Goal: Task Accomplishment & Management: Manage account settings

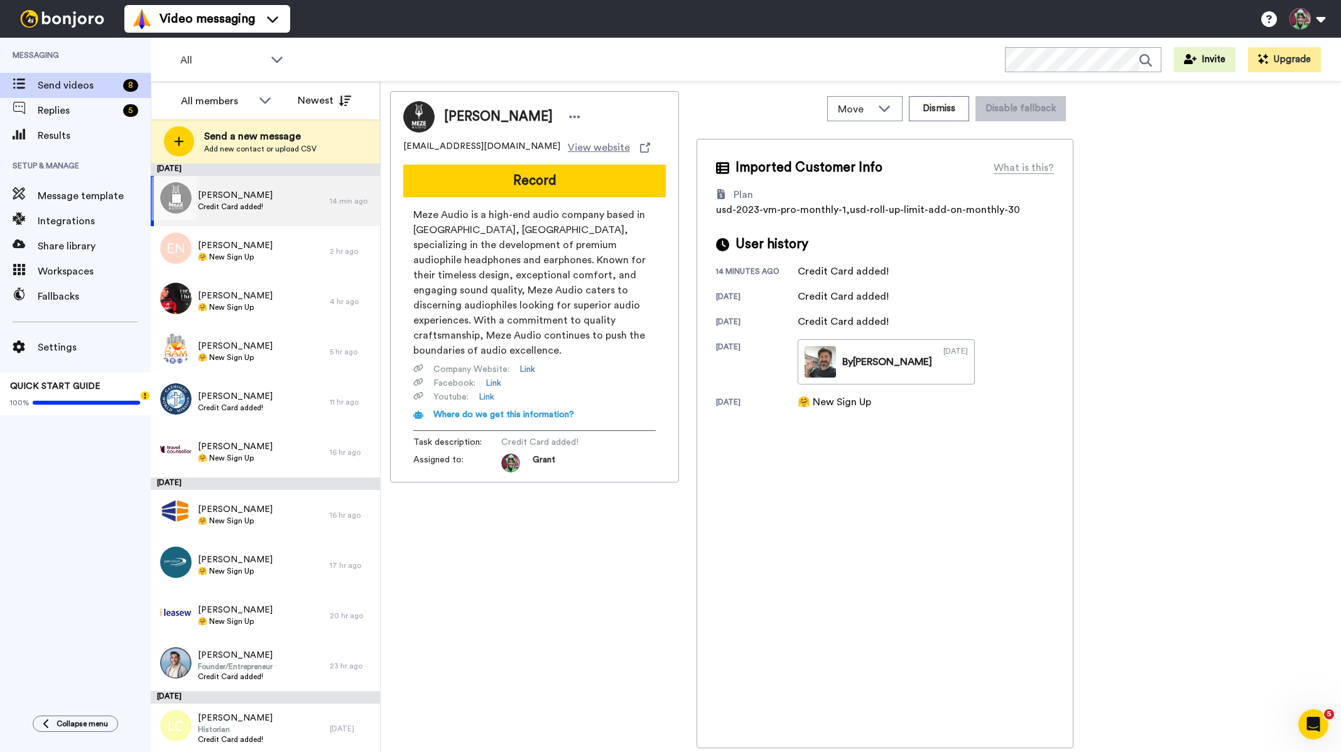
click at [281, 190] on div "Laurentiu Codre Credit Card added!" at bounding box center [240, 201] width 179 height 50
click at [222, 264] on div "Else Nilsen 🤗 New Sign Up" at bounding box center [240, 251] width 179 height 50
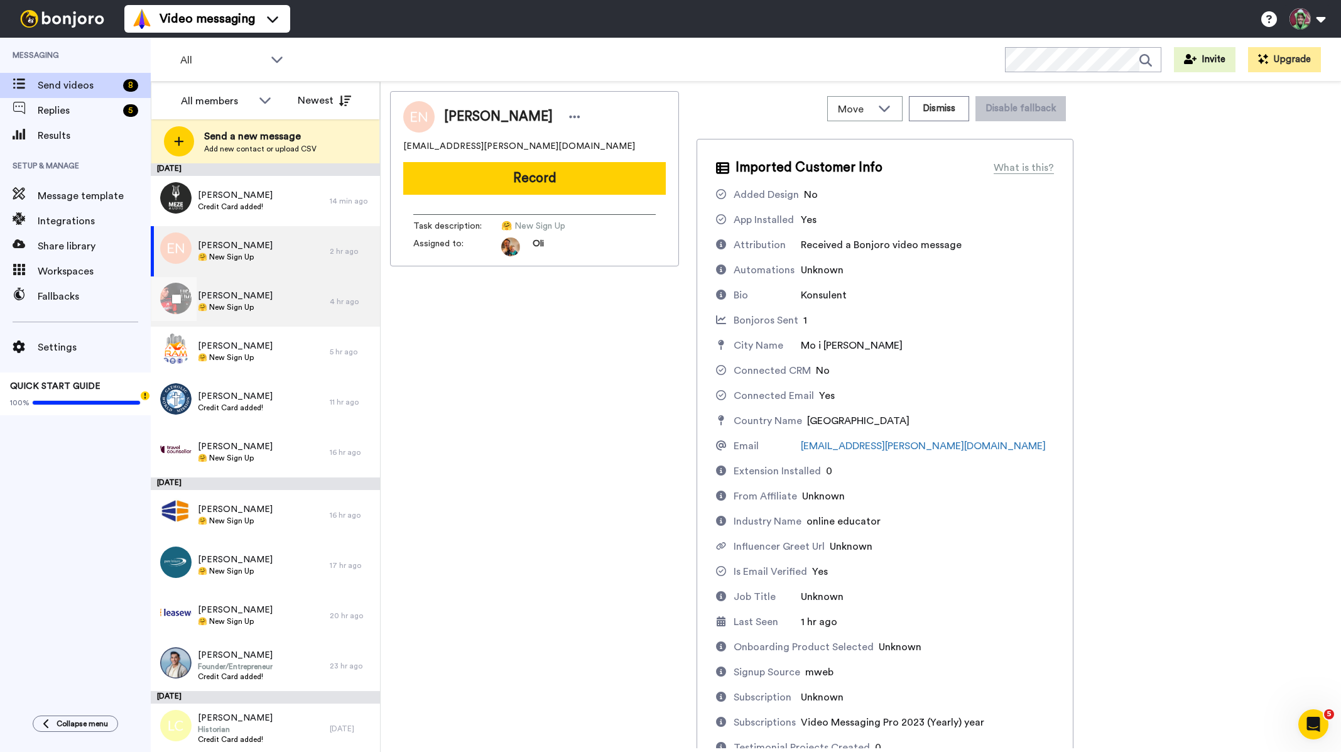
click at [328, 284] on div "Lucas Lima 🤗 New Sign Up 4 hr ago" at bounding box center [265, 301] width 229 height 50
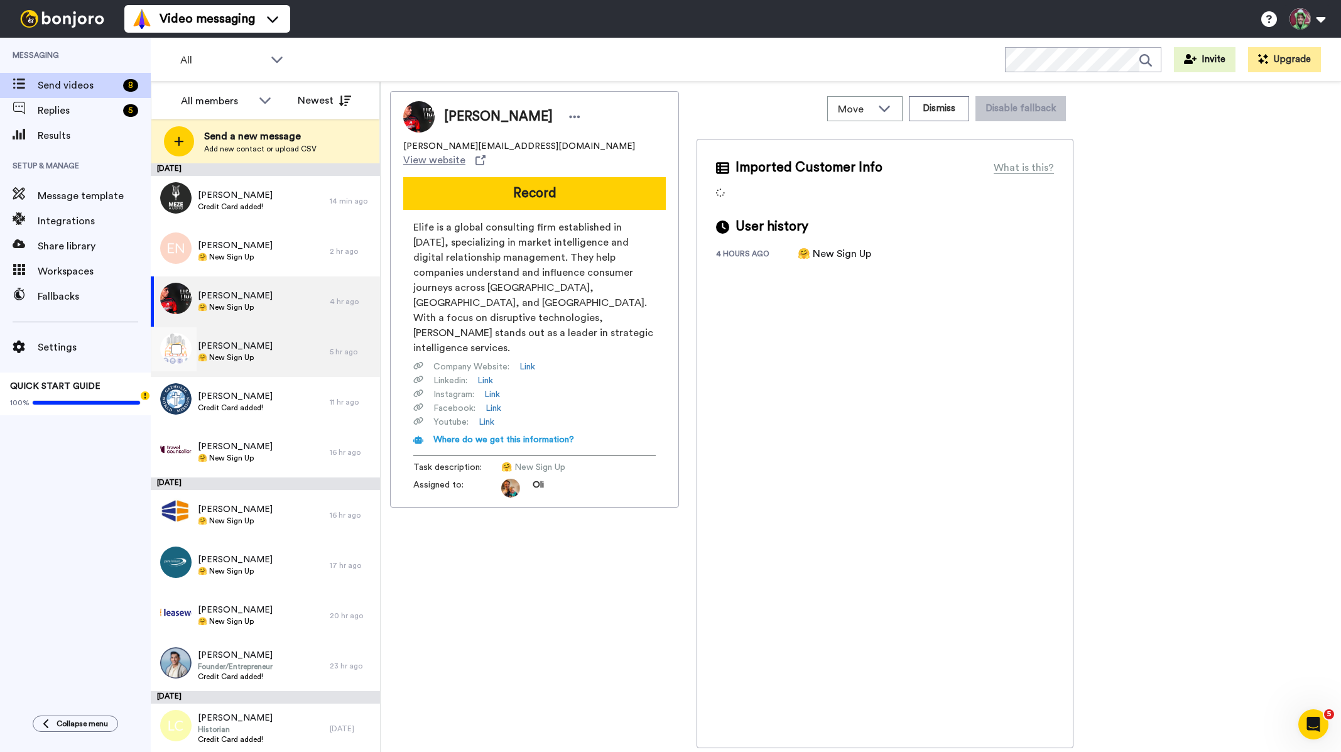
click at [272, 362] on div "Robyn McDonnell 🤗 New Sign Up" at bounding box center [240, 352] width 179 height 50
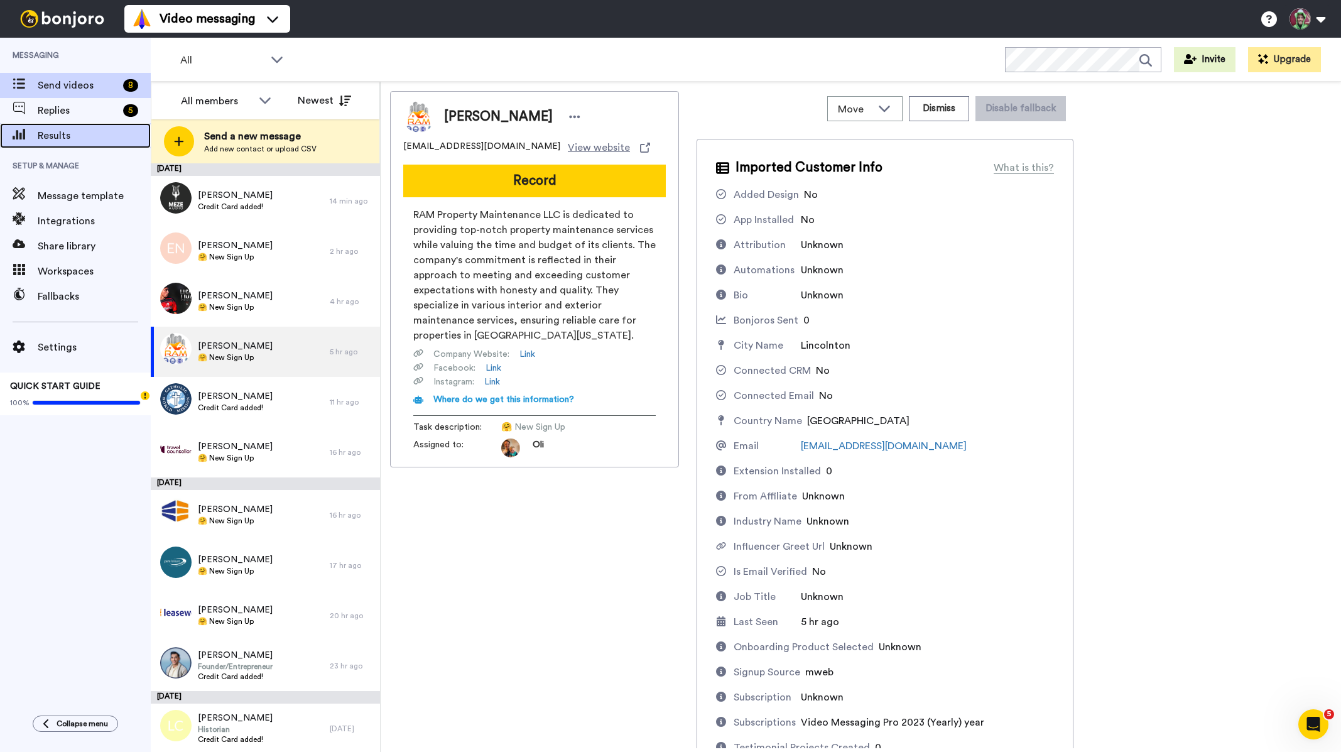
click at [63, 131] on span "Results" at bounding box center [94, 135] width 113 height 15
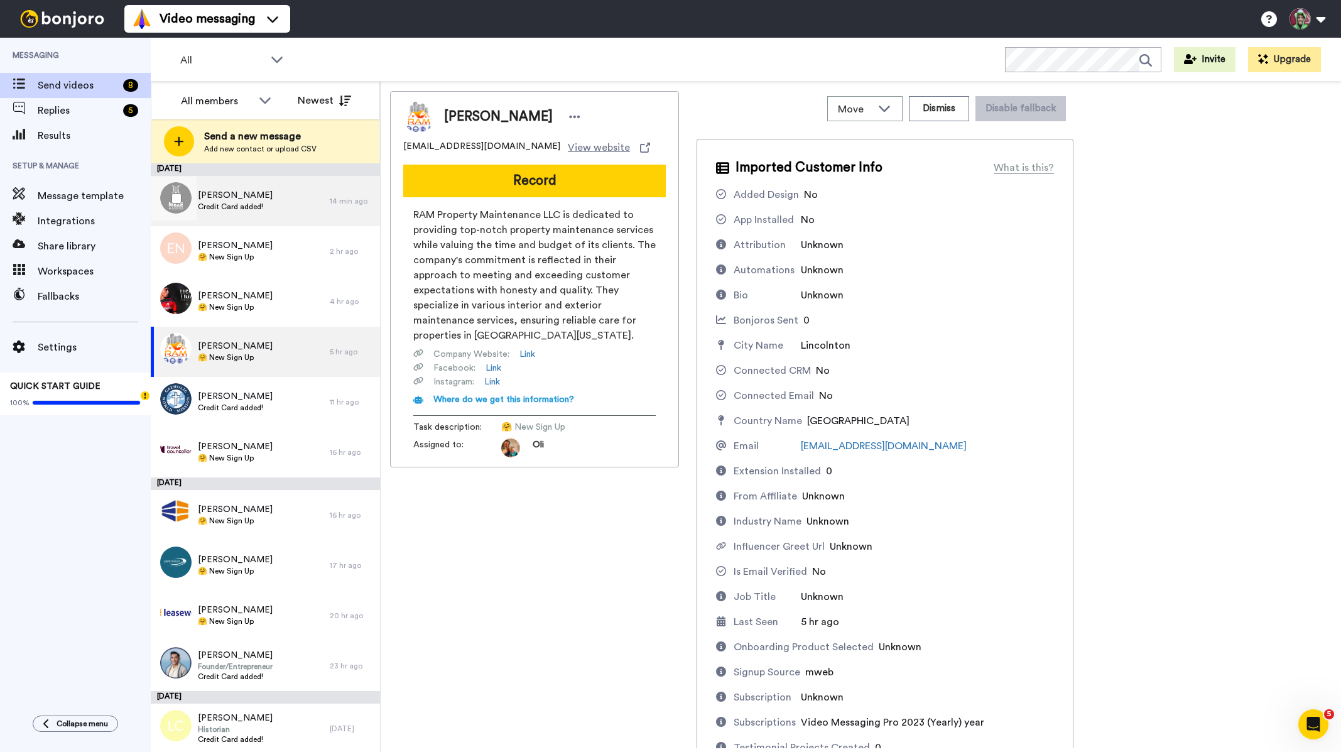
click at [259, 224] on div "Laurentiu Codre Credit Card added!" at bounding box center [240, 201] width 179 height 50
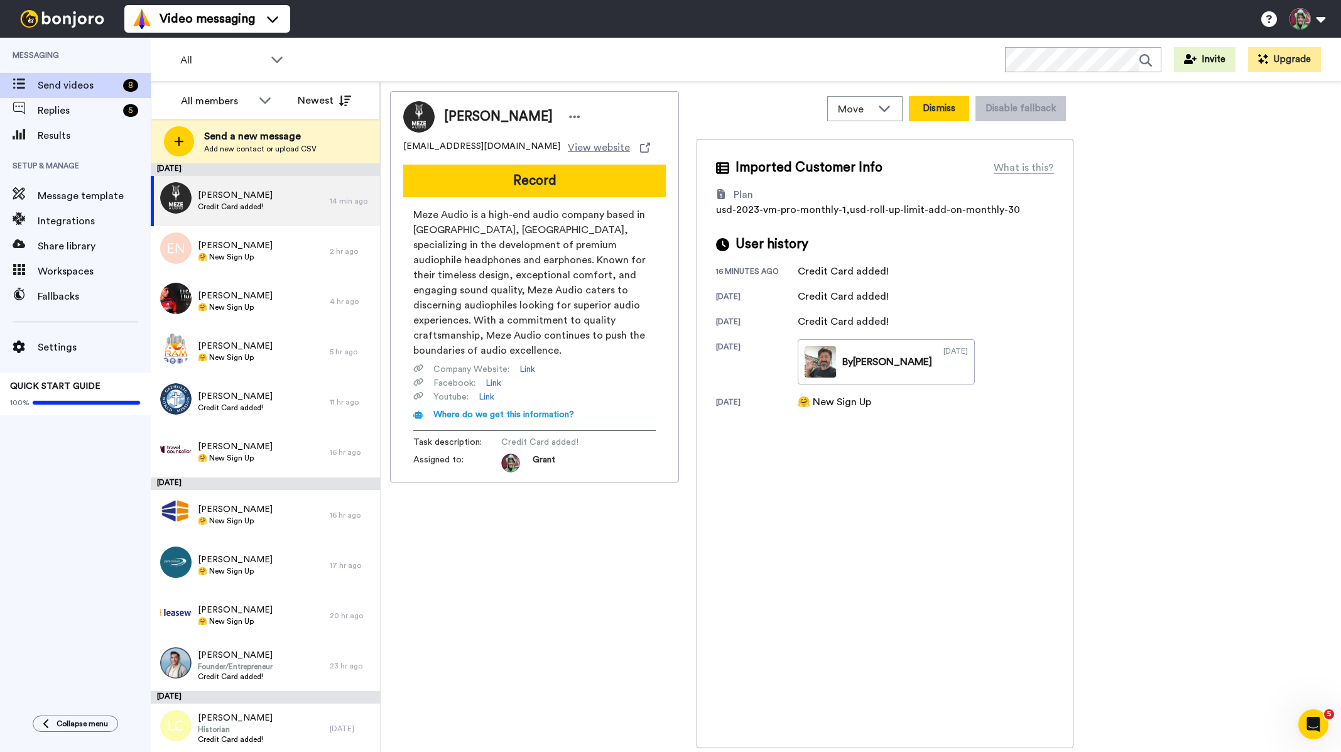
click at [923, 112] on button "Dismiss" at bounding box center [939, 108] width 60 height 25
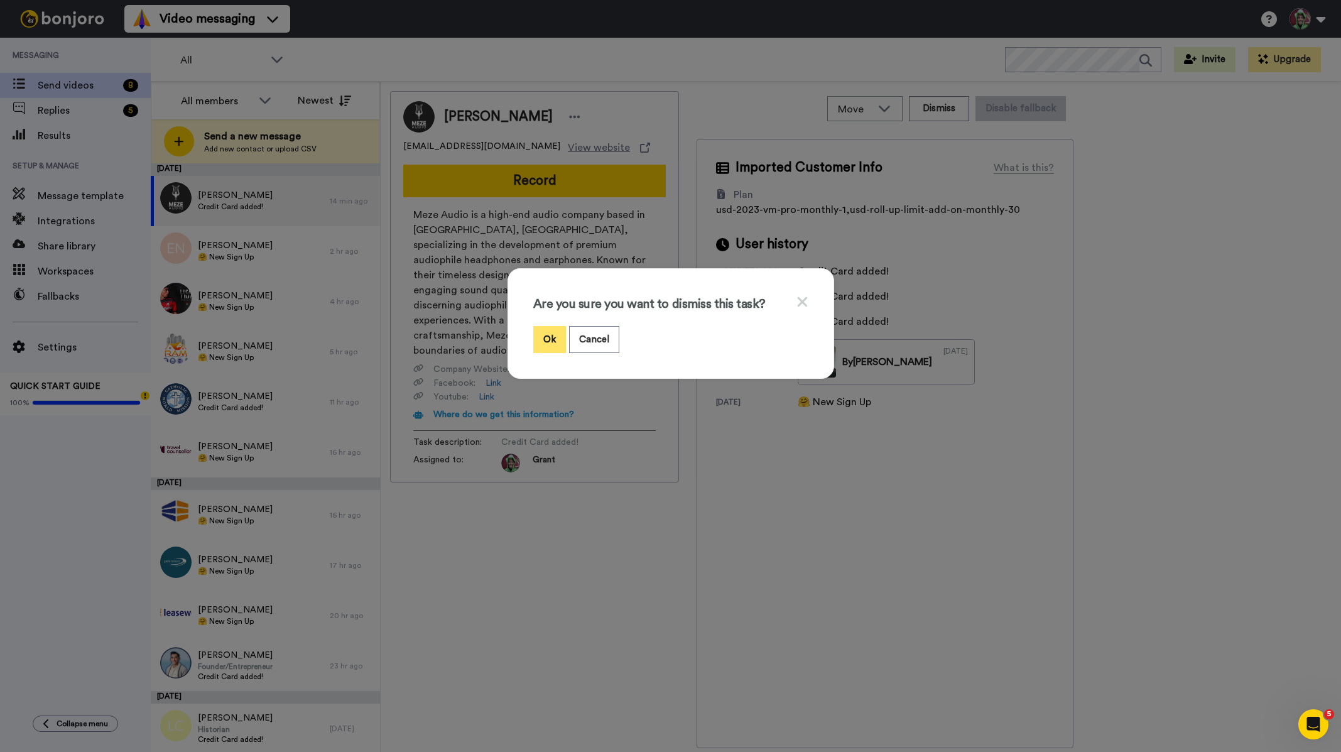
click at [545, 335] on button "Ok" at bounding box center [549, 339] width 33 height 27
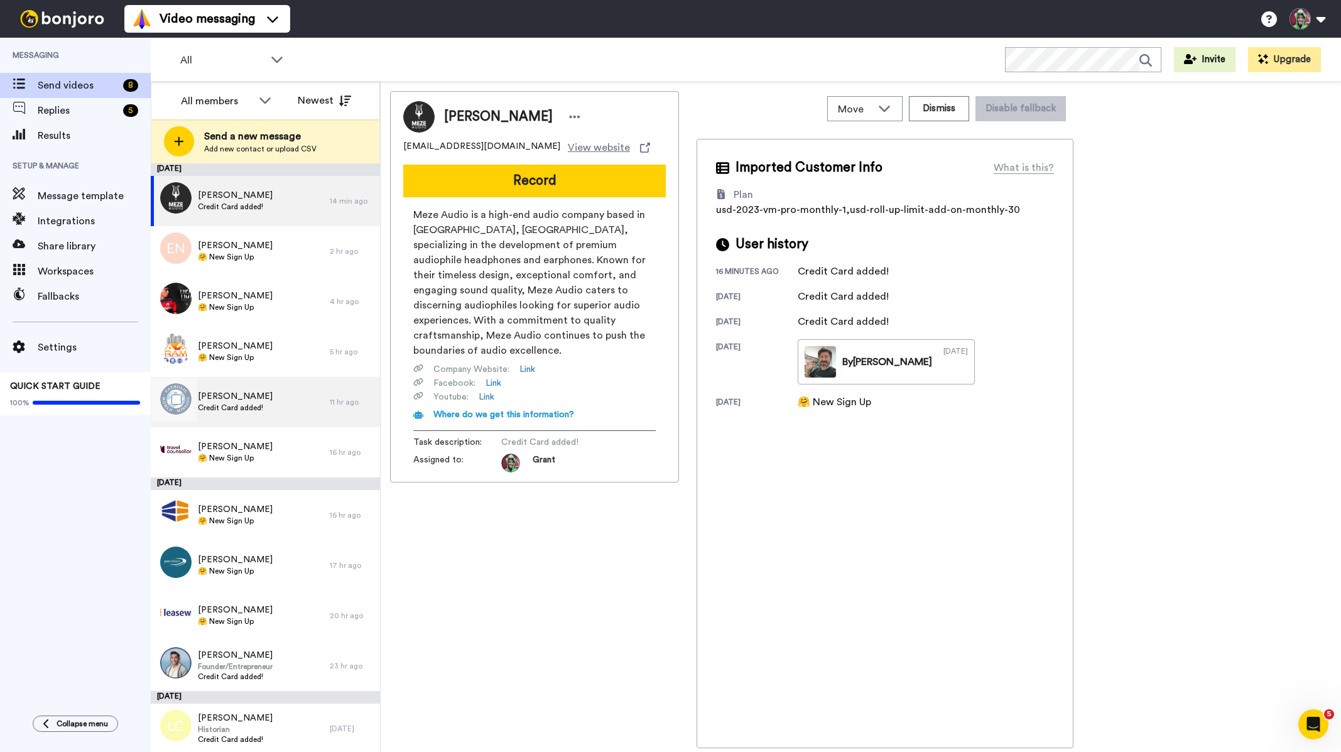
click at [252, 399] on span "James M Flanagan" at bounding box center [235, 396] width 75 height 13
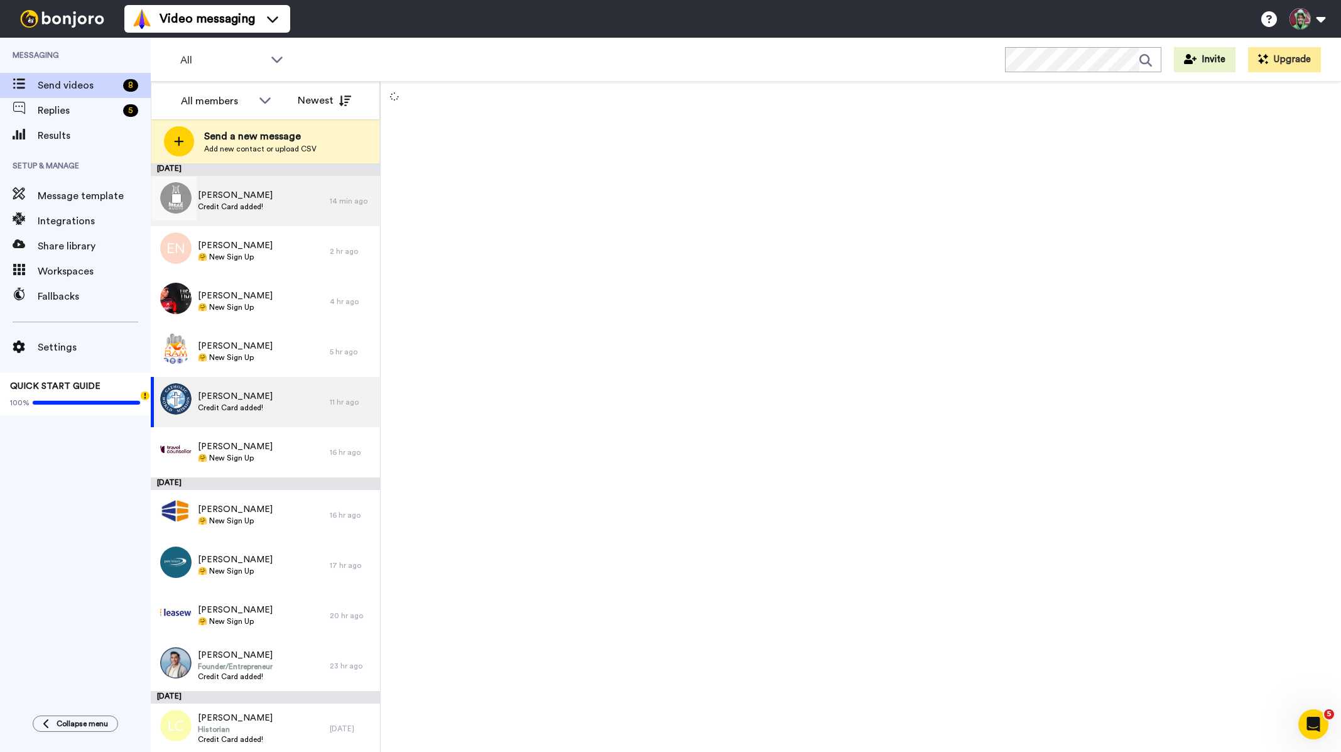
click at [266, 191] on div "Laurentiu Codre Credit Card added!" at bounding box center [240, 201] width 179 height 50
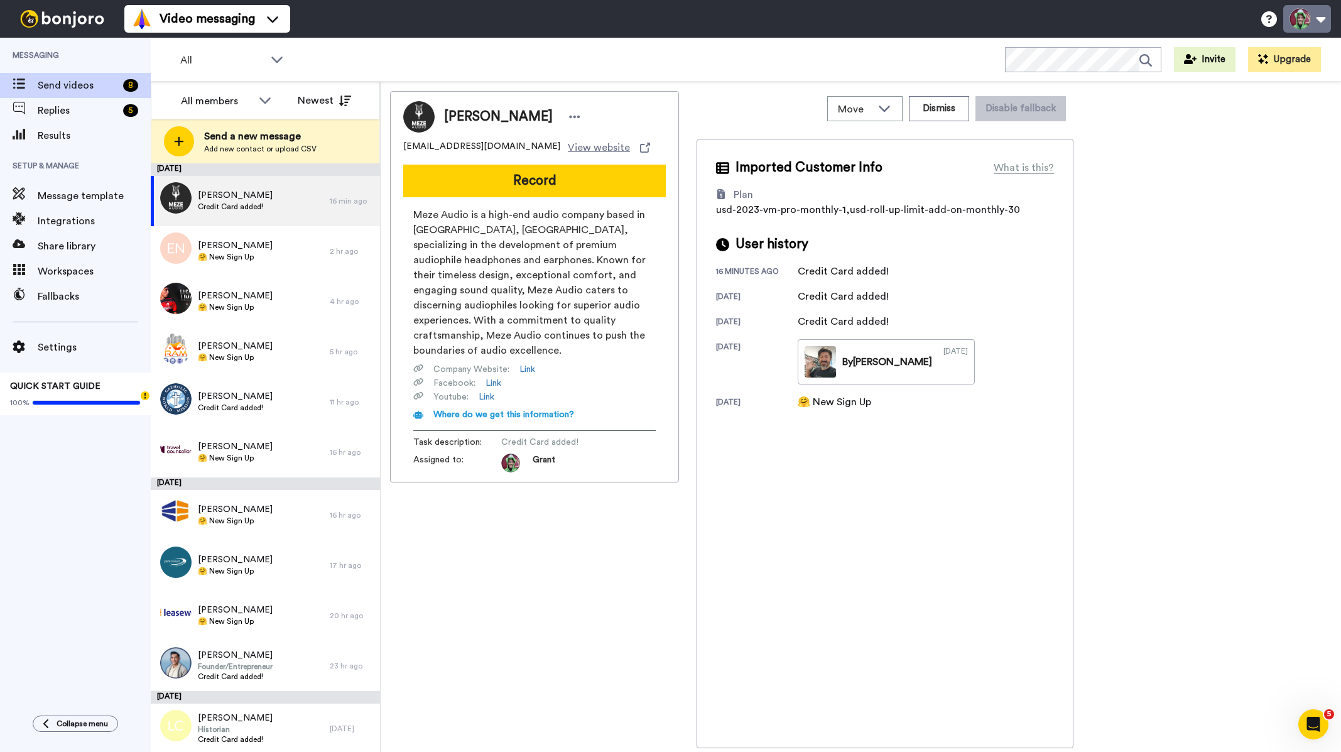
click at [1310, 16] on button at bounding box center [1307, 19] width 48 height 28
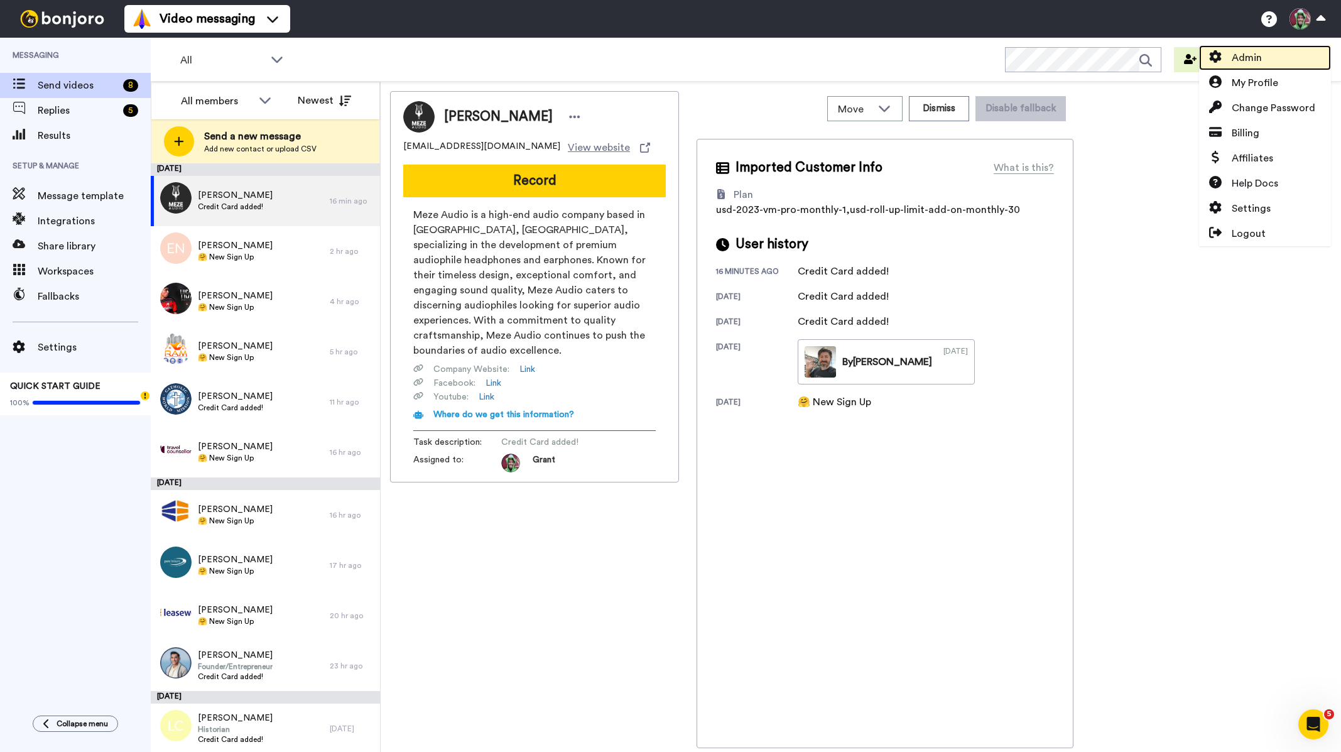
click at [1267, 60] on link "Admin" at bounding box center [1265, 57] width 132 height 25
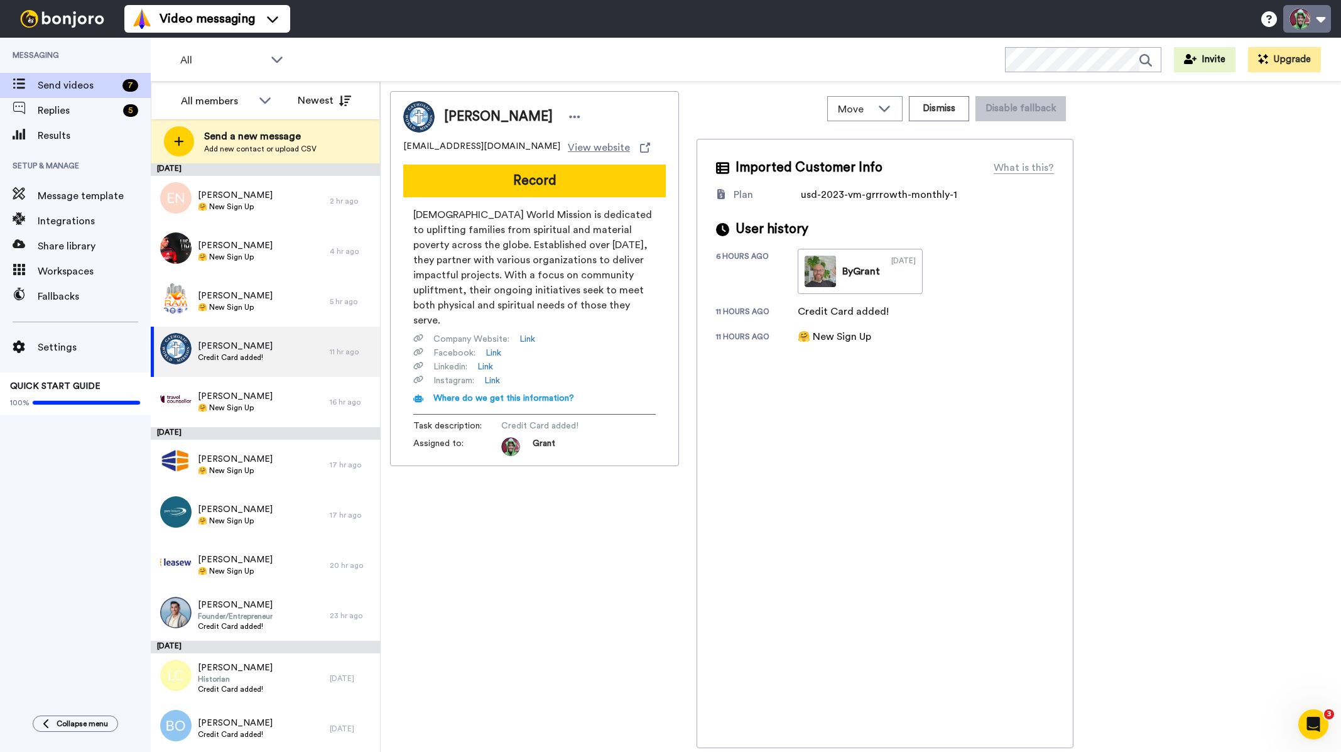
click at [1308, 15] on button at bounding box center [1307, 19] width 48 height 28
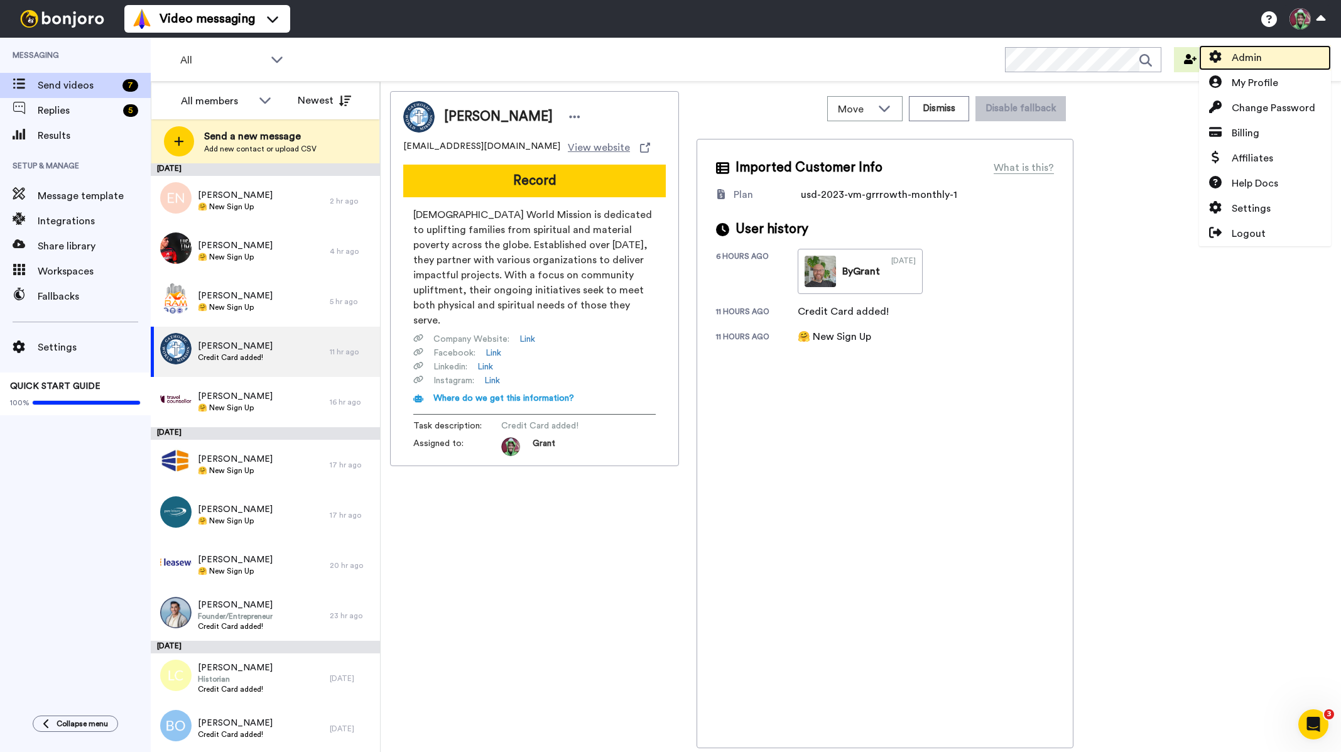
click at [1253, 57] on span "Admin" at bounding box center [1247, 57] width 30 height 15
